Goal: Transaction & Acquisition: Purchase product/service

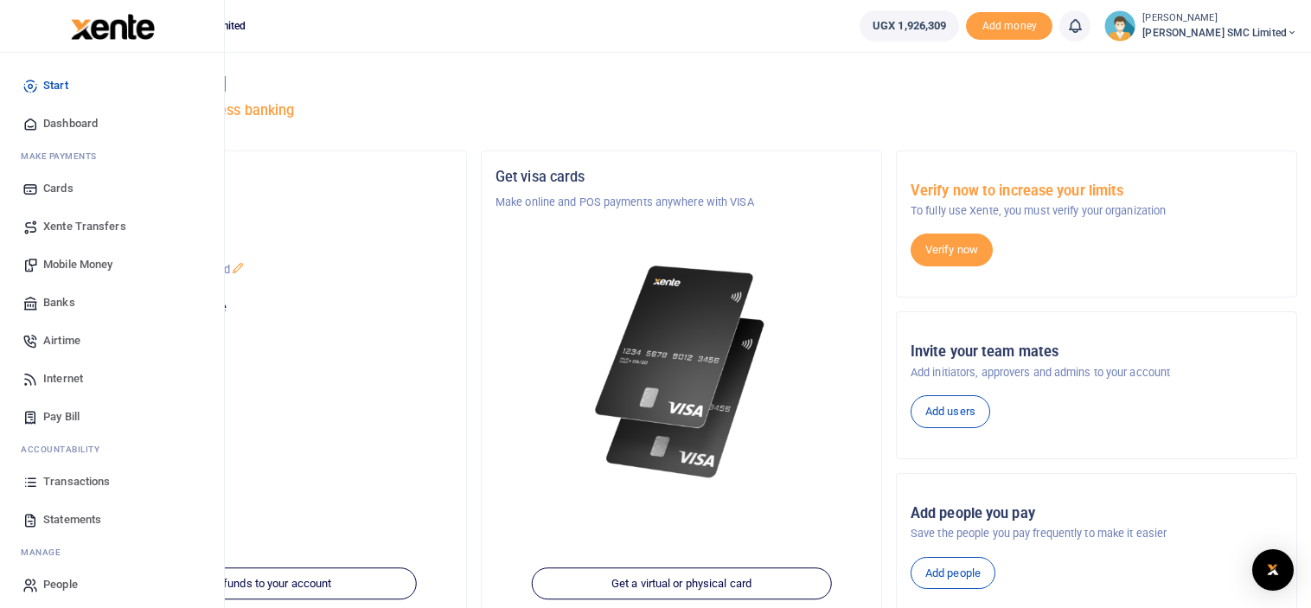
click at [71, 479] on span "Transactions" at bounding box center [76, 481] width 67 height 17
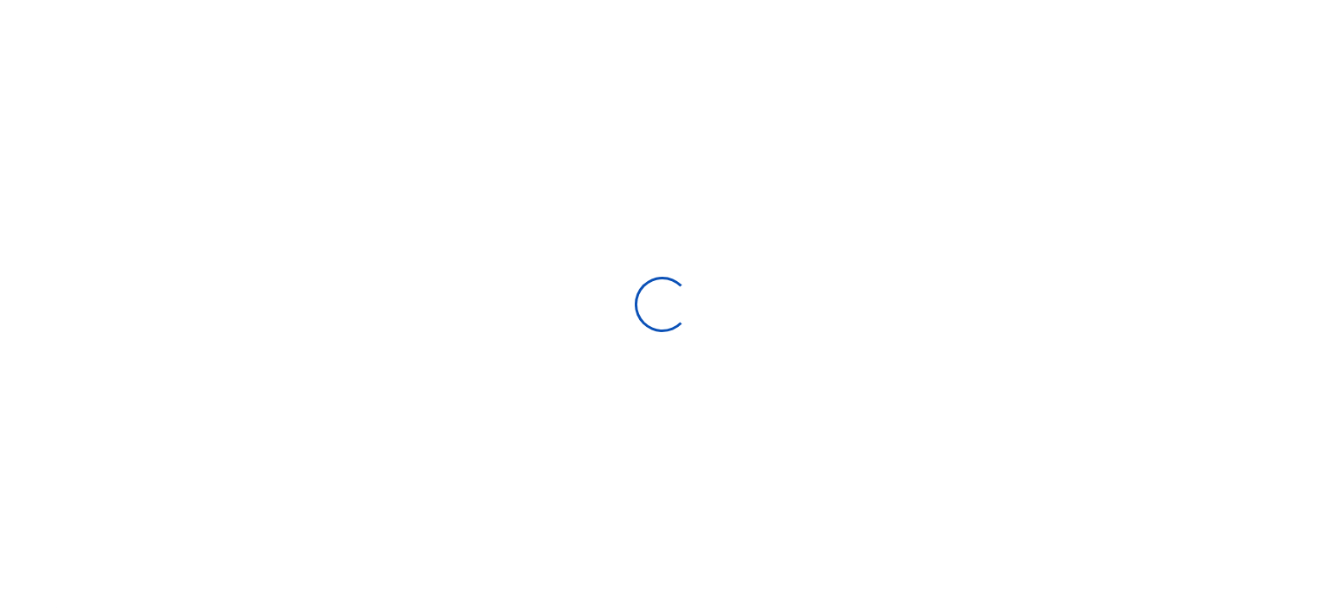
select select
type input "07/15/2025 - 08/13/2025"
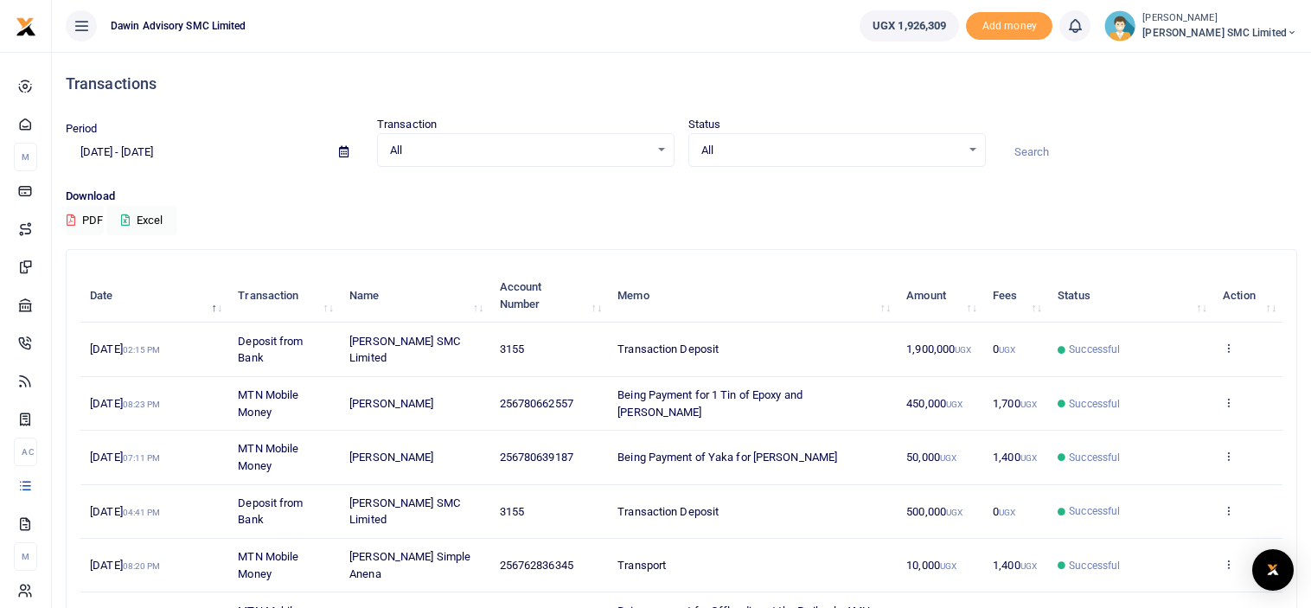
click at [1198, 188] on p "Download" at bounding box center [681, 197] width 1231 height 18
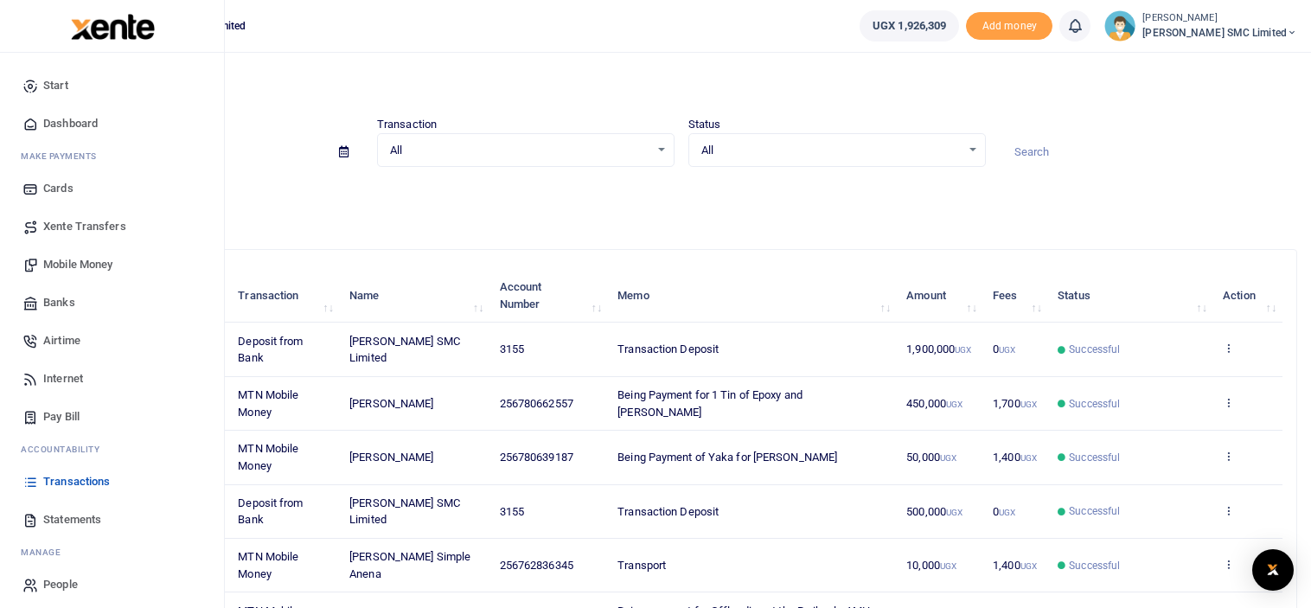
click at [91, 256] on span "Mobile Money" at bounding box center [77, 264] width 69 height 17
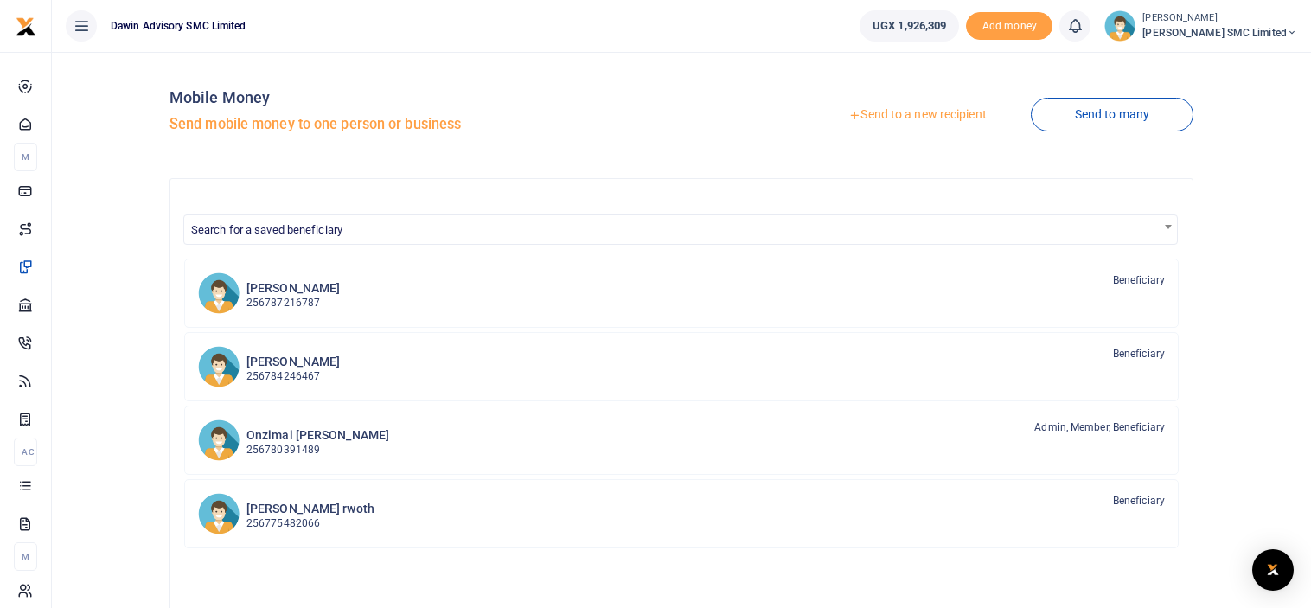
click at [896, 113] on link "Send to a new recipient" at bounding box center [917, 114] width 226 height 31
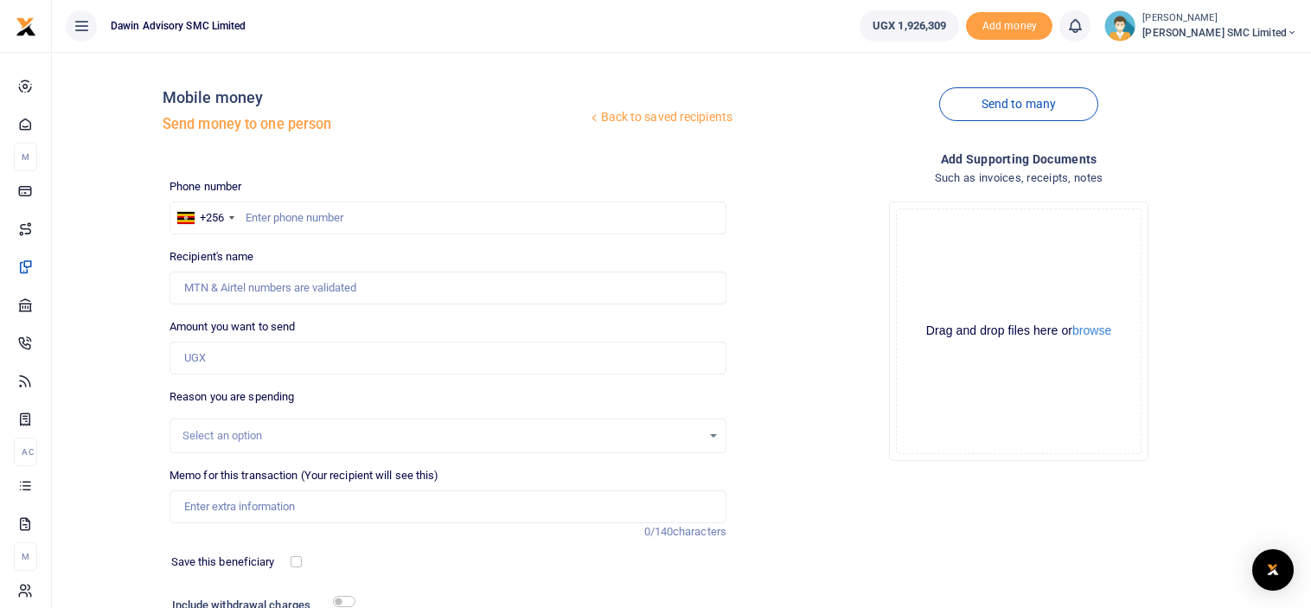
click at [667, 121] on link "Back to saved recipients" at bounding box center [660, 117] width 146 height 31
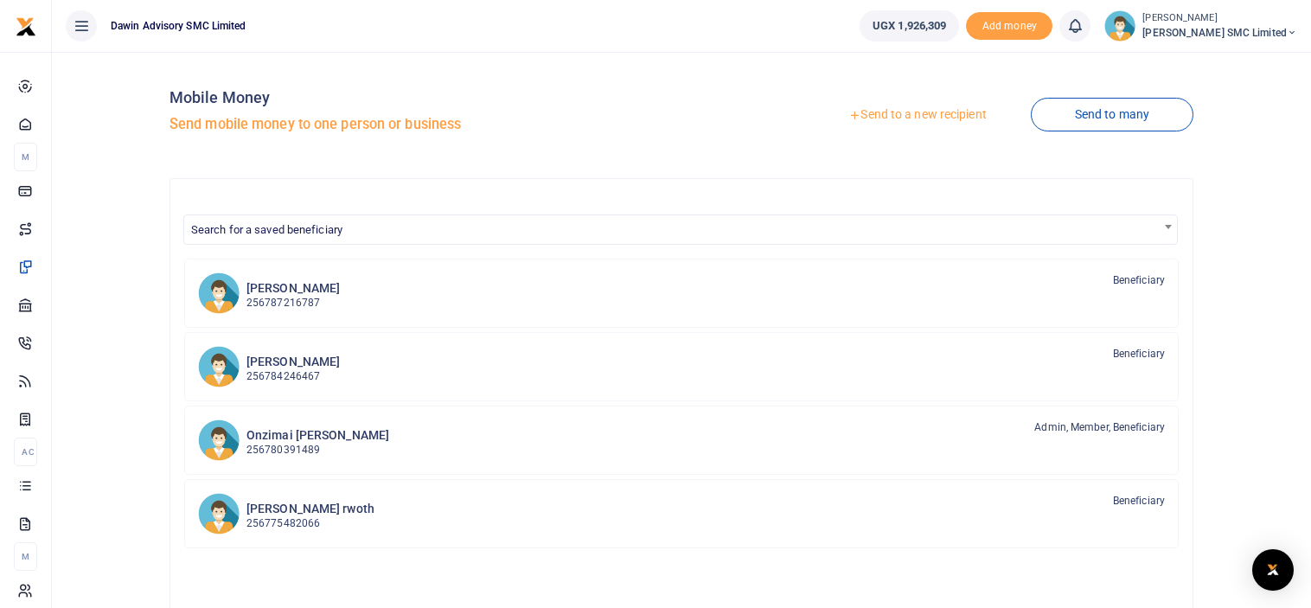
click at [594, 220] on span "Search for a saved beneficiary" at bounding box center [680, 228] width 993 height 27
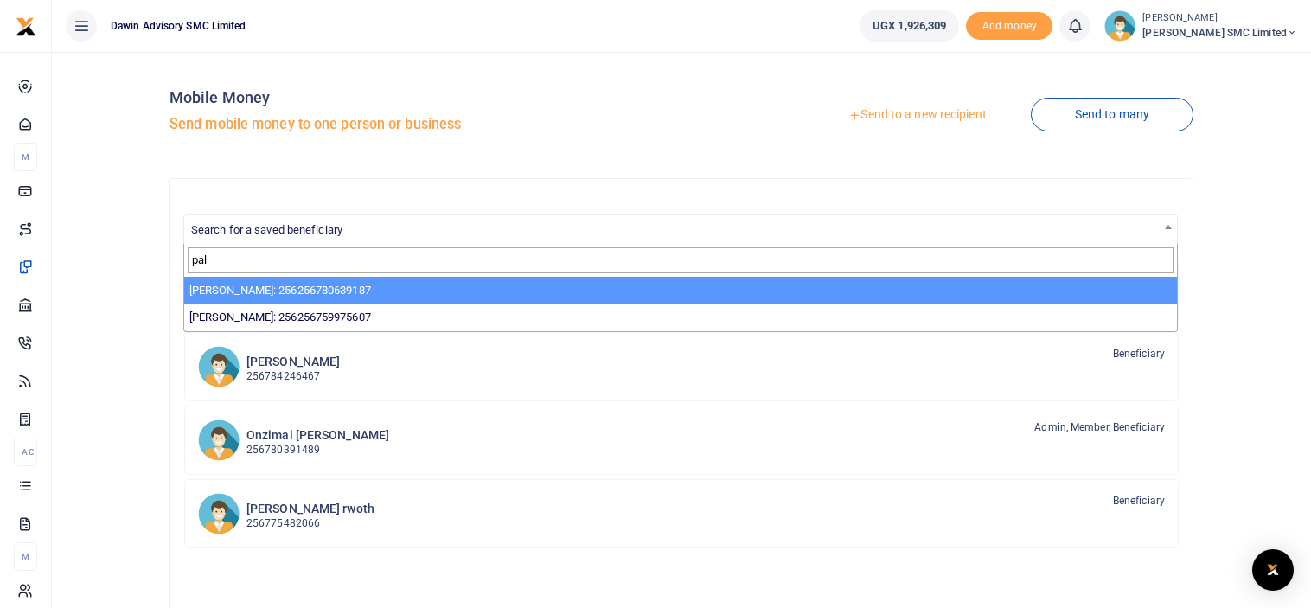
type input "pal"
select select "3598"
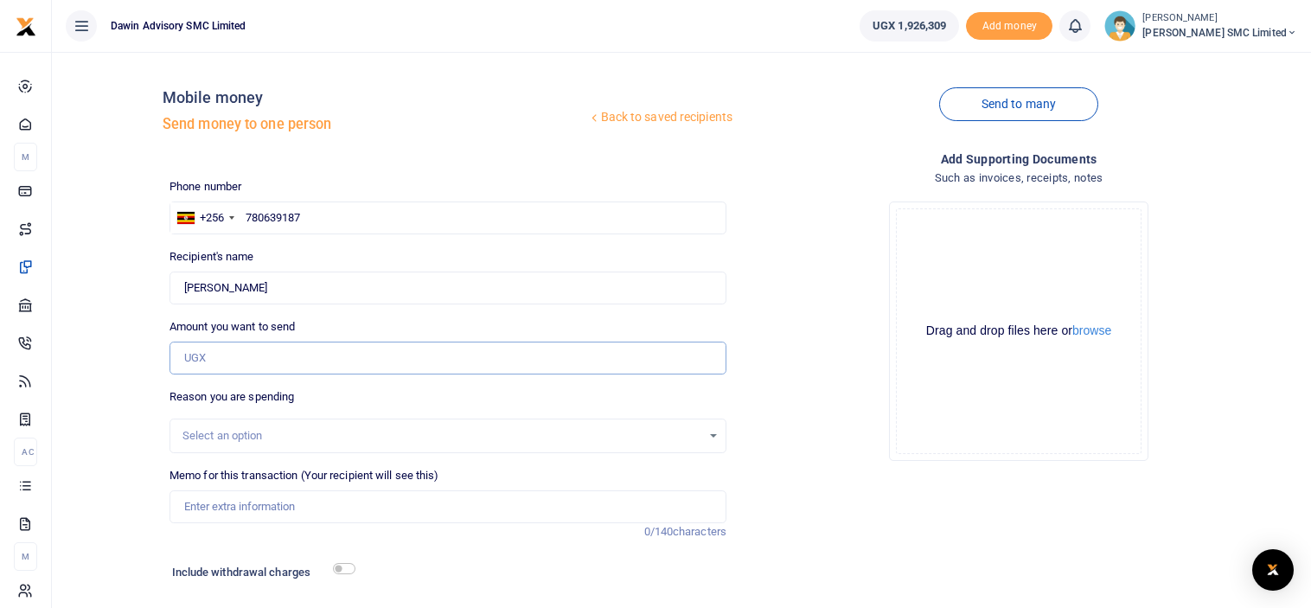
click at [203, 362] on input "Amount you want to send" at bounding box center [447, 358] width 557 height 33
type input "100,000"
click at [759, 319] on div "Drop your files here Drag and drop files here or browse Powered by Uppy" at bounding box center [1018, 331] width 557 height 287
click at [231, 504] on input "Memo for this transaction (Your recipient will see this)" at bounding box center [447, 506] width 557 height 33
type input "Being payment for fuel"
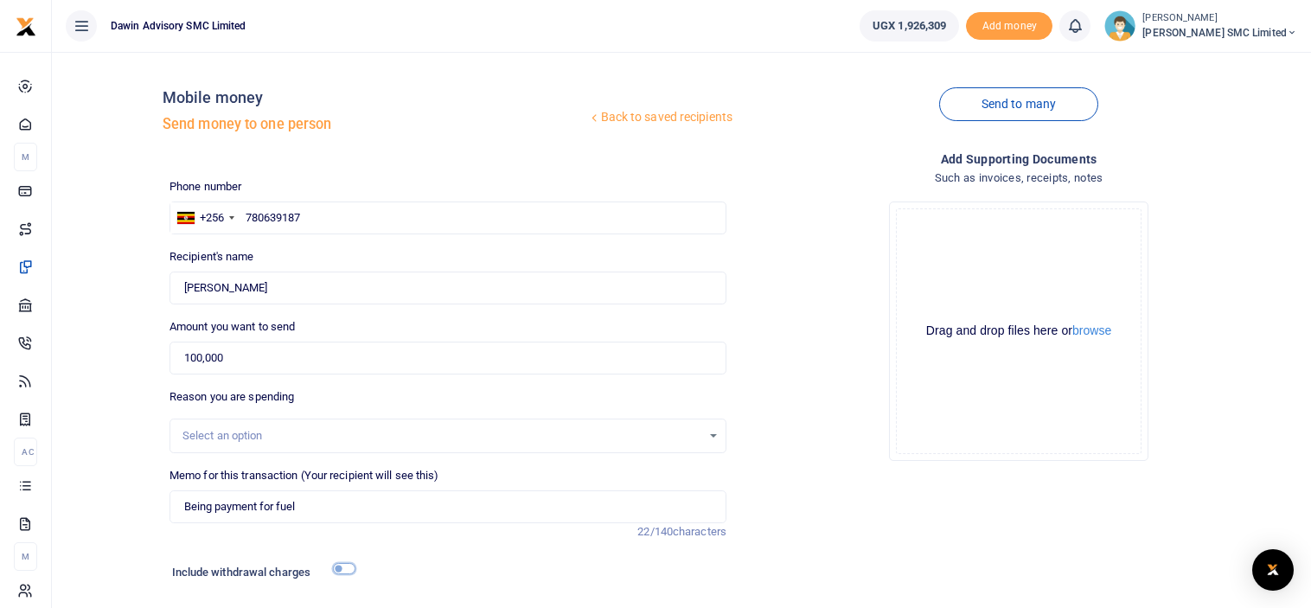
click at [340, 564] on input "checkbox" at bounding box center [344, 568] width 22 height 11
checkbox input "true"
click at [351, 513] on input "Being payment for fuel" at bounding box center [447, 506] width 557 height 33
click at [811, 414] on div "Drop your files here Drag and drop files here or browse Powered by Uppy" at bounding box center [1018, 331] width 557 height 287
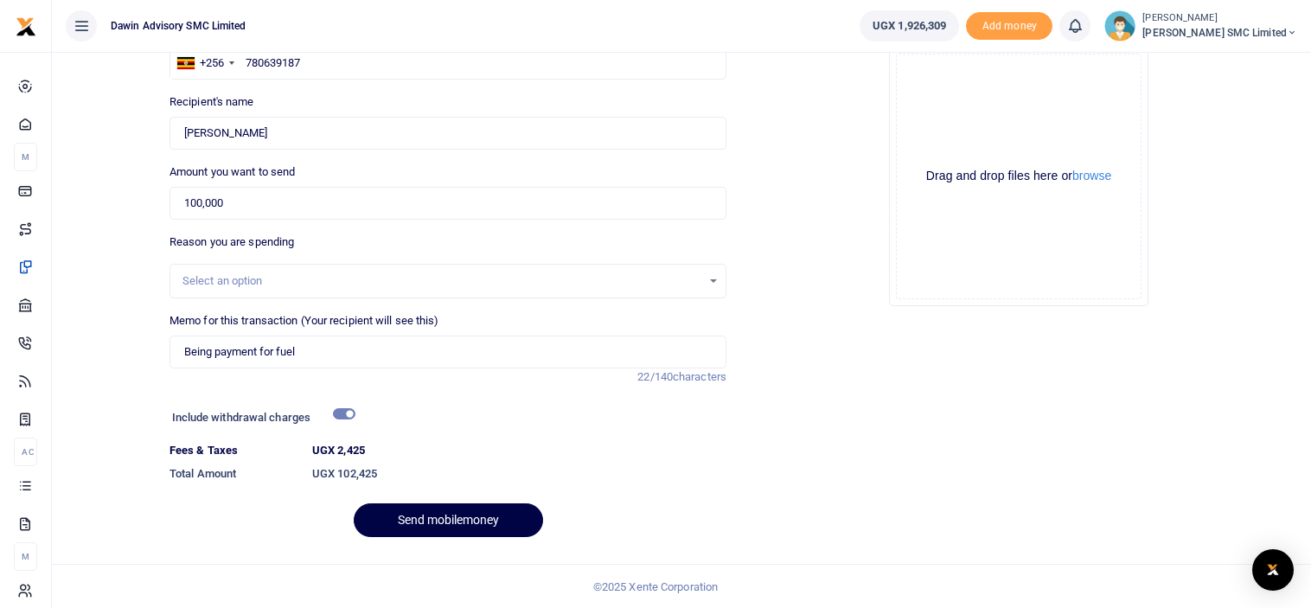
scroll to position [156, 0]
click at [445, 510] on button "Send mobilemoney" at bounding box center [448, 519] width 189 height 34
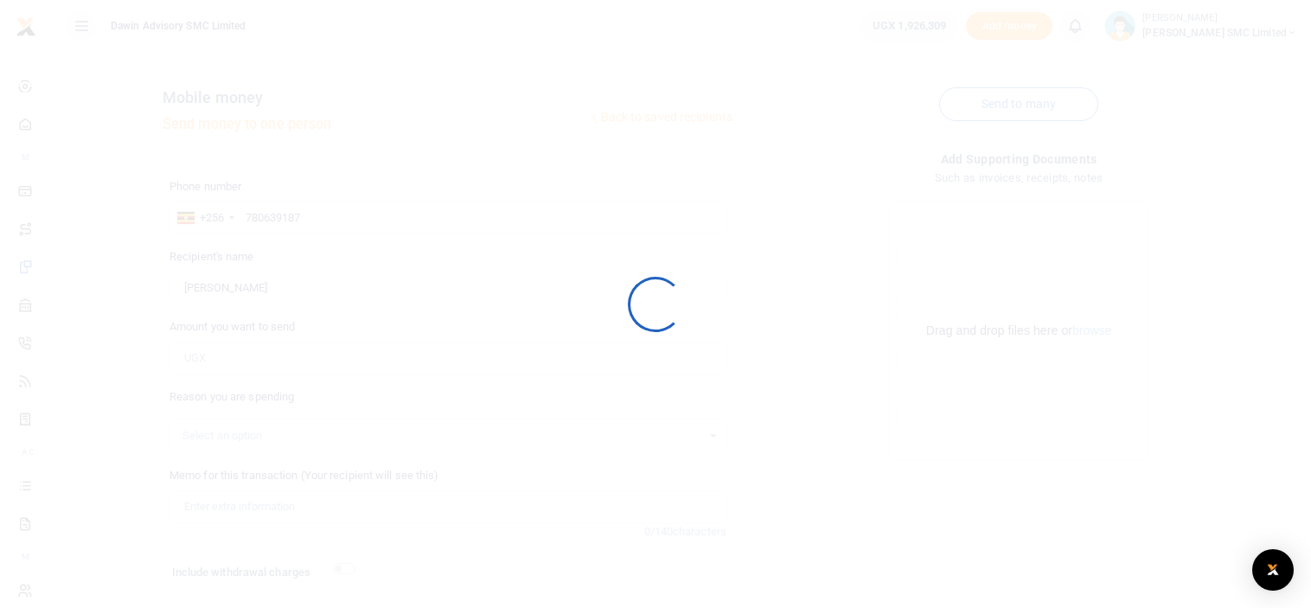
scroll to position [107, 0]
